Goal: Information Seeking & Learning: Learn about a topic

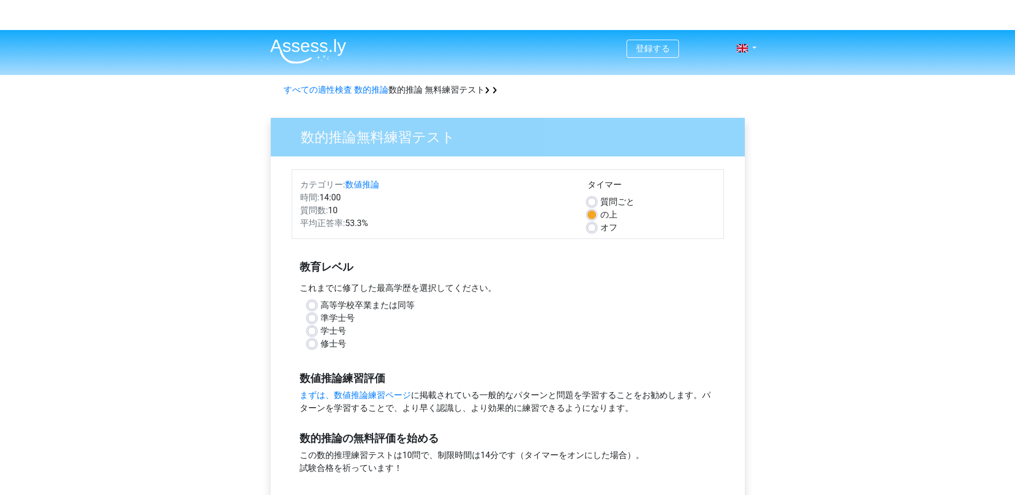
click at [321, 342] on label "修士号" at bounding box center [334, 343] width 26 height 13
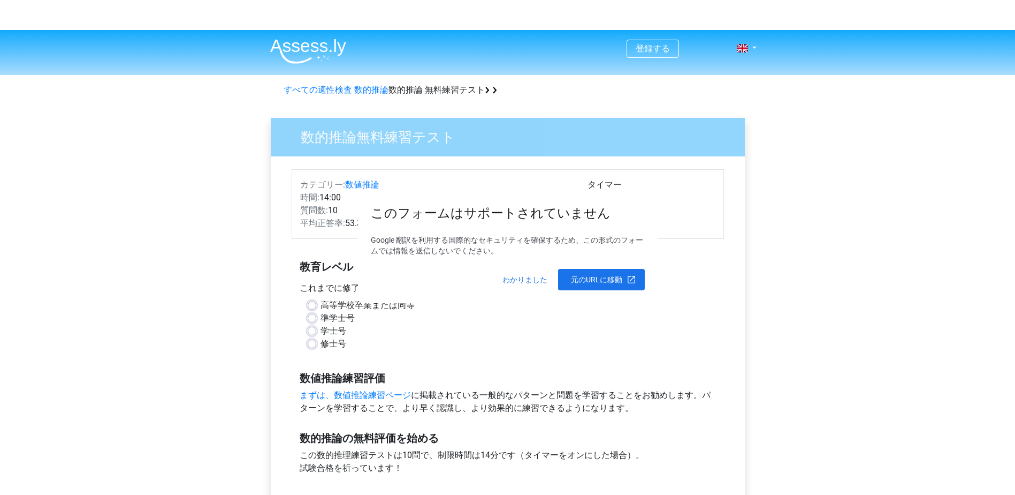
click at [308, 342] on input "修士号" at bounding box center [312, 342] width 9 height 11
radio input "true"
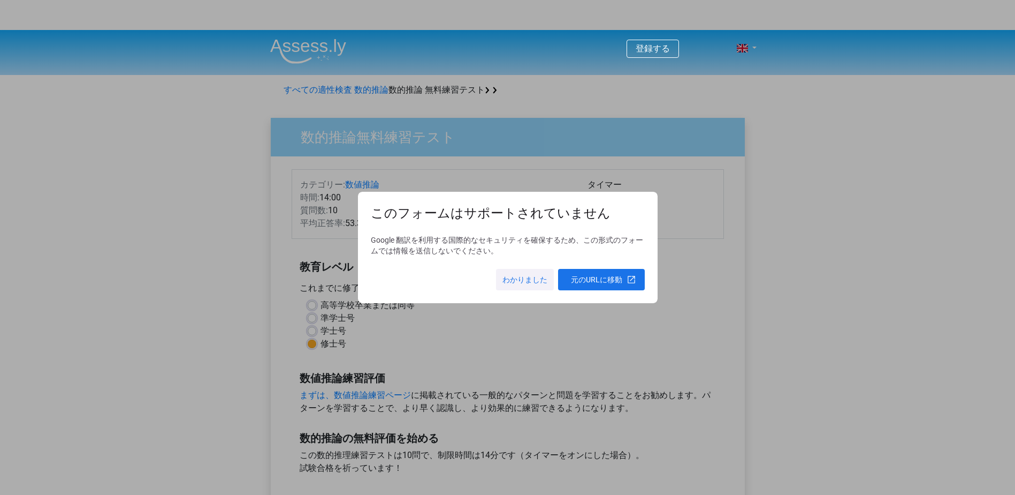
click at [528, 284] on span at bounding box center [525, 280] width 58 height 26
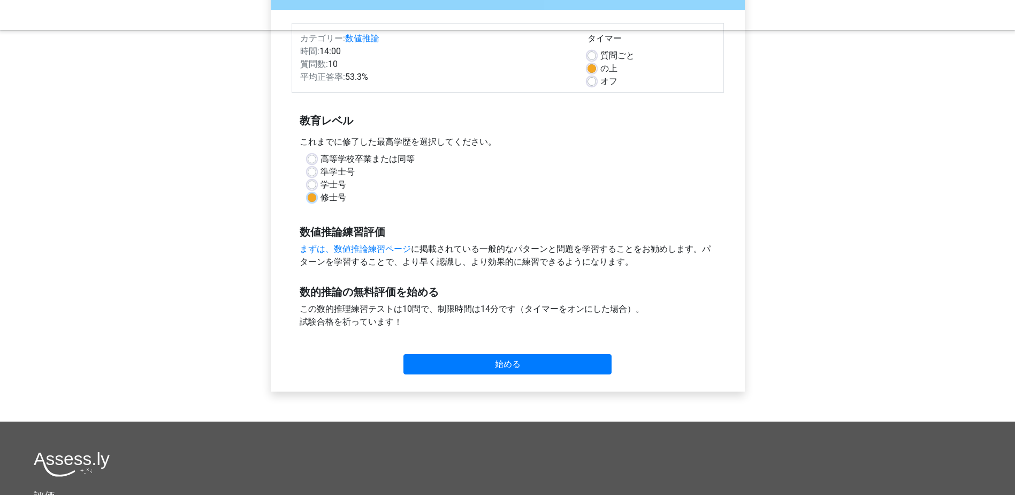
scroll to position [161, 0]
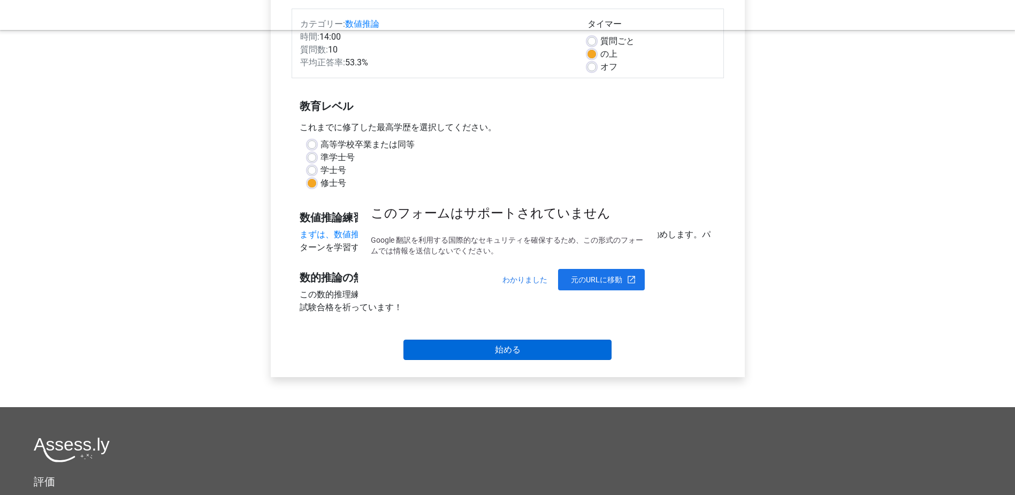
click at [465, 352] on body "登録する オランダ語 英語 ログイン すべての適性検査 数的推論 数的推論 無料練習テスト 数的推論無料練習テスト カテゴリー: 数値推論 時間: 14:00…" at bounding box center [507, 279] width 1015 height 820
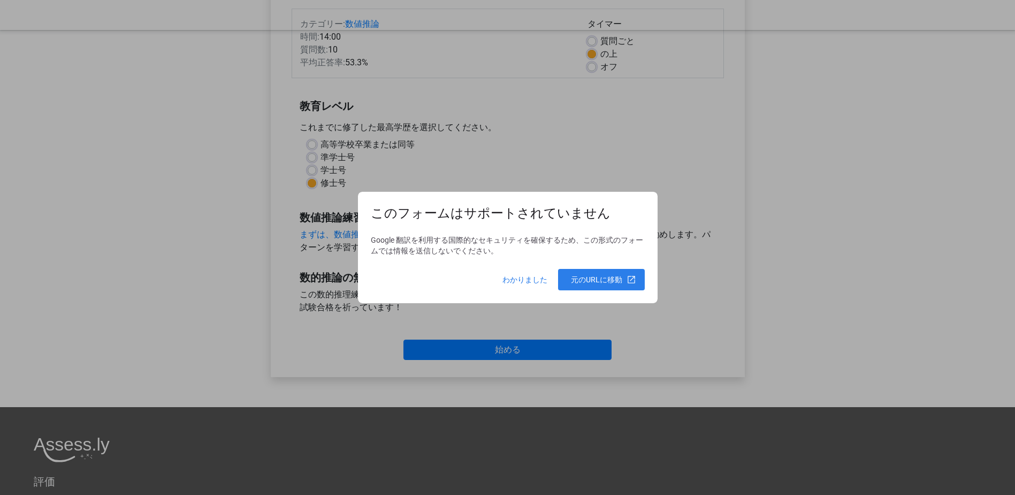
click at [580, 281] on span at bounding box center [601, 280] width 87 height 26
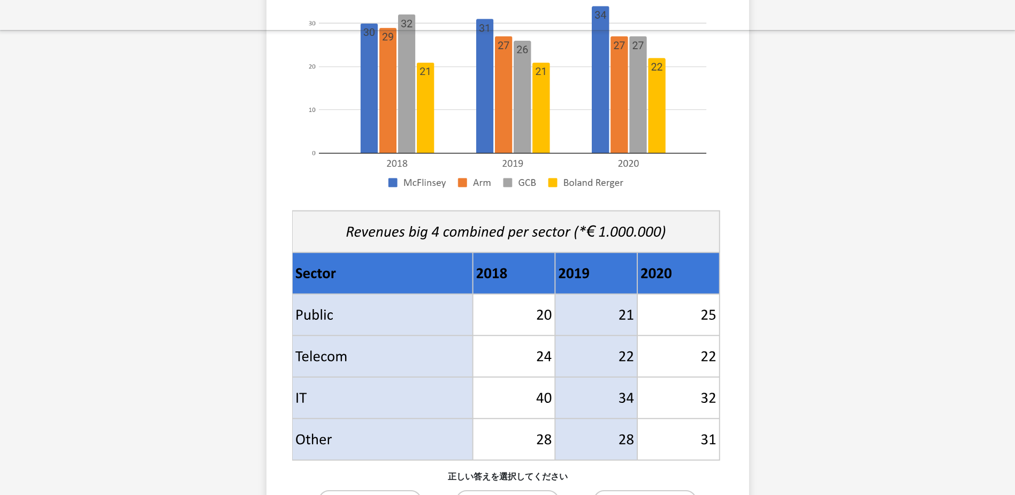
scroll to position [428, 0]
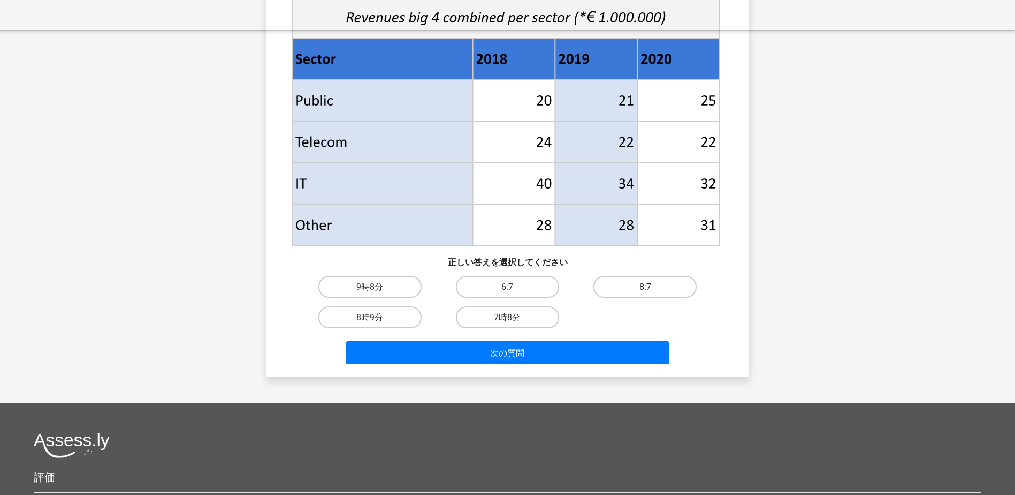
click at [632, 286] on label "8:7" at bounding box center [645, 287] width 103 height 22
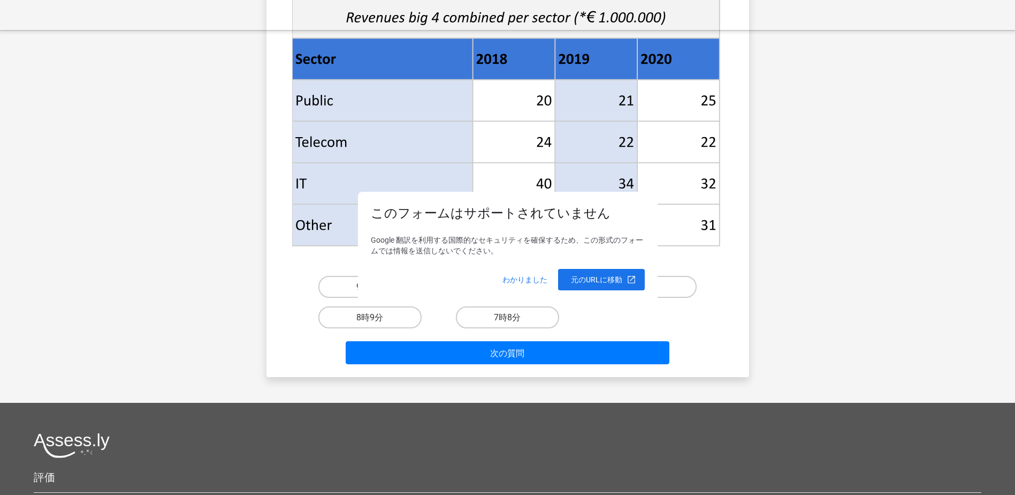
click at [646, 286] on input "8:7" at bounding box center [649, 289] width 7 height 7
radio input "true"
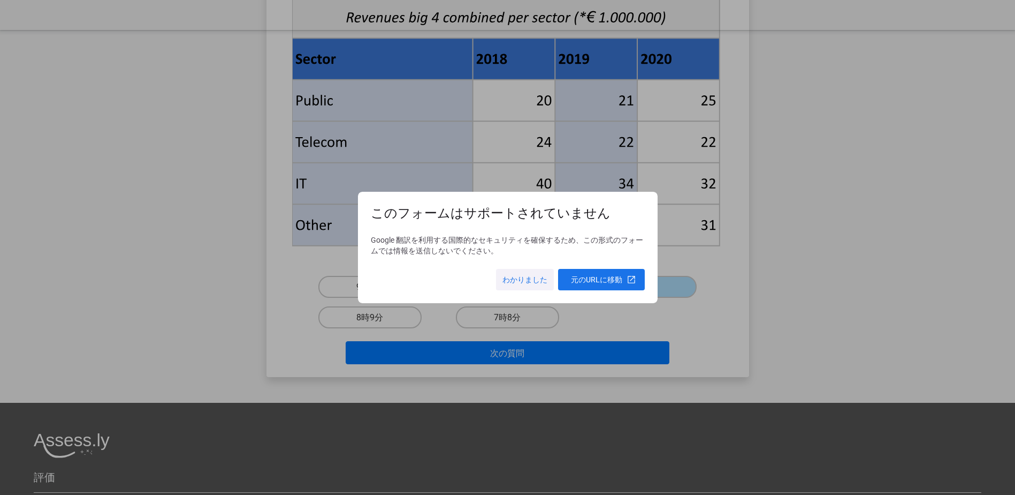
click at [528, 280] on span at bounding box center [525, 280] width 58 height 26
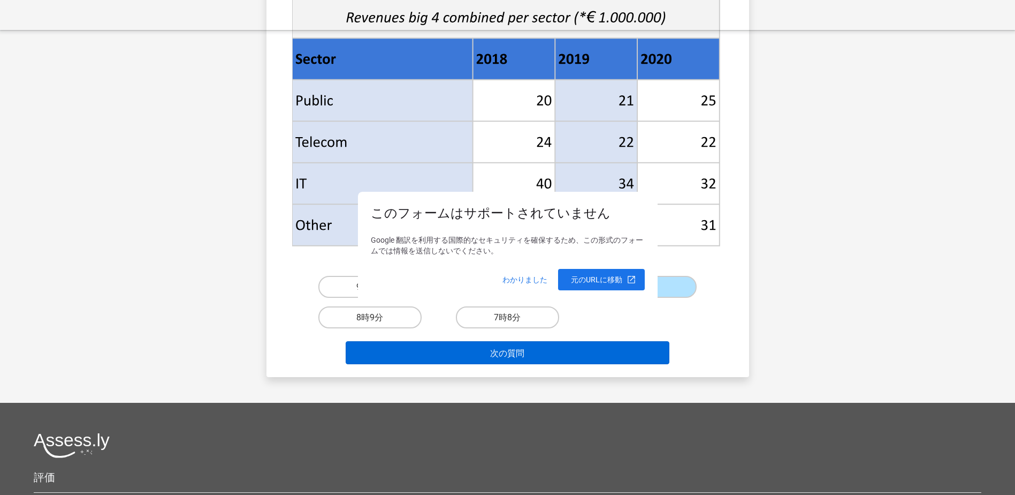
click at [580, 358] on body "登録する オランダ語 英語 ログイン 13:11 10問中1問目 問題カテゴリー： 数値推論セット1 McFlinsey の [DATE]と [DATE]の収…" at bounding box center [507, 143] width 1015 height 1083
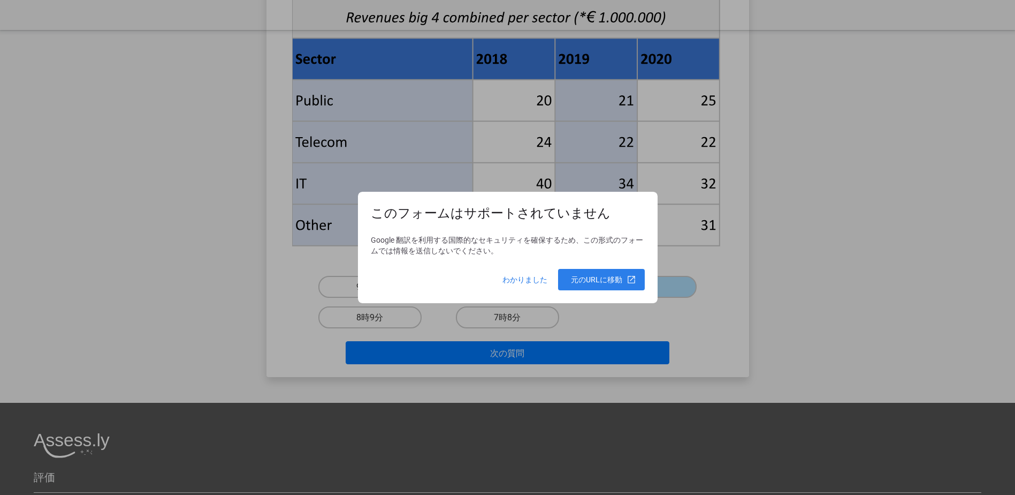
click at [608, 278] on span at bounding box center [601, 280] width 87 height 26
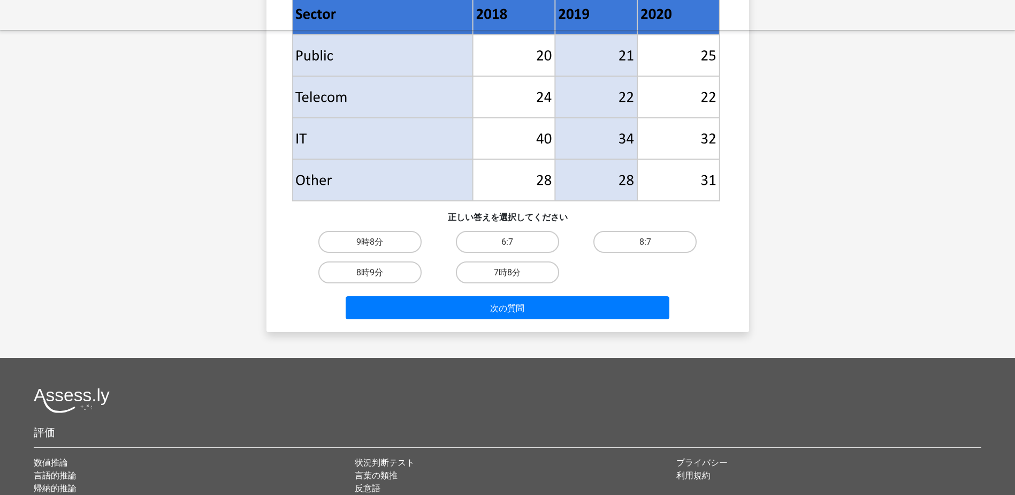
scroll to position [589, 0]
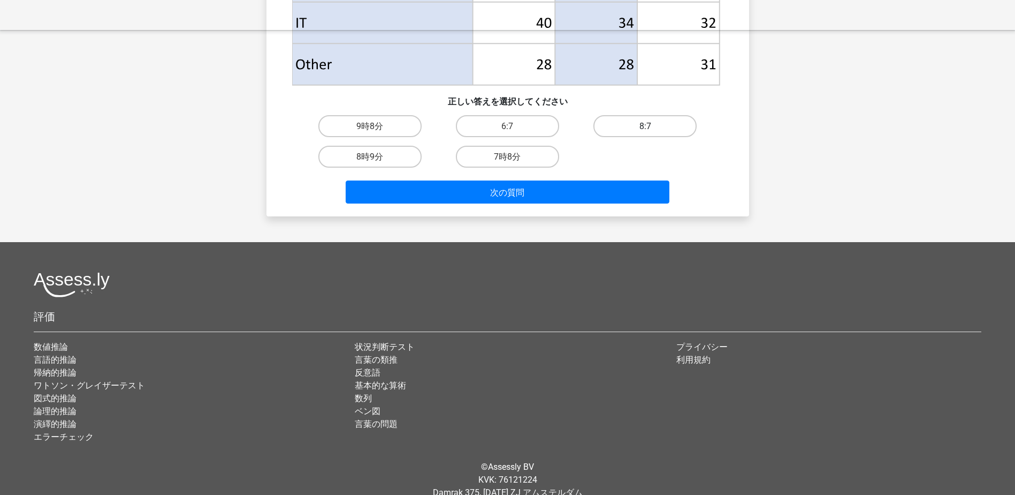
click at [638, 120] on label "8:7" at bounding box center [645, 126] width 103 height 22
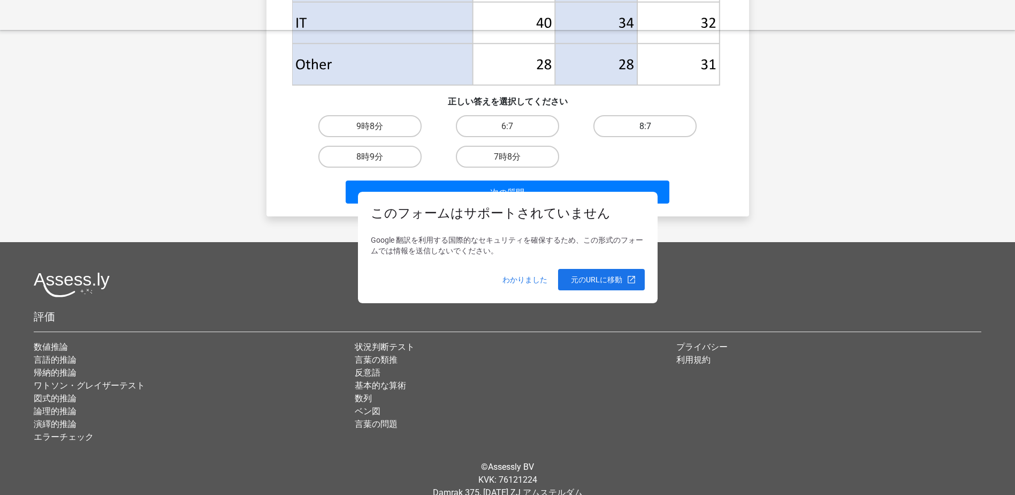
click at [646, 126] on input "8:7" at bounding box center [649, 129] width 7 height 7
radio input "true"
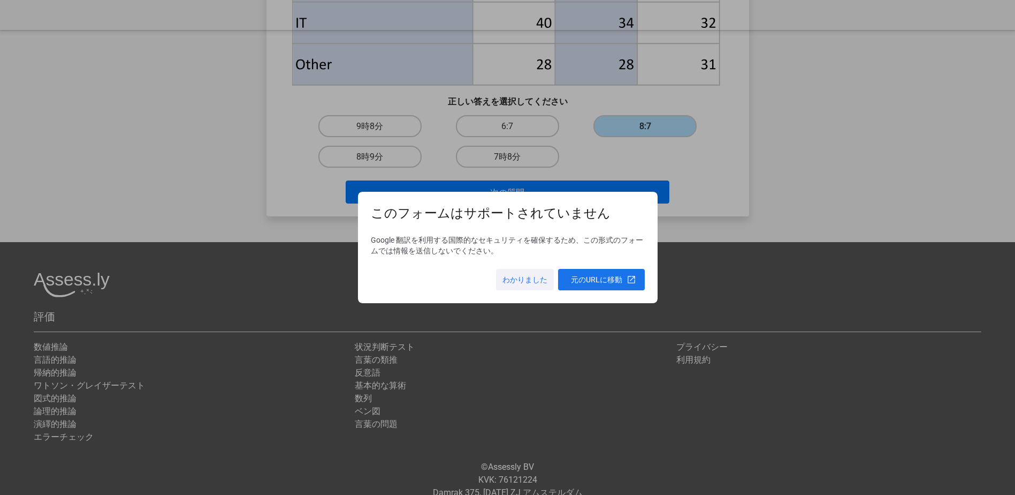
click at [513, 272] on span at bounding box center [525, 280] width 58 height 26
